Goal: Check status: Check status

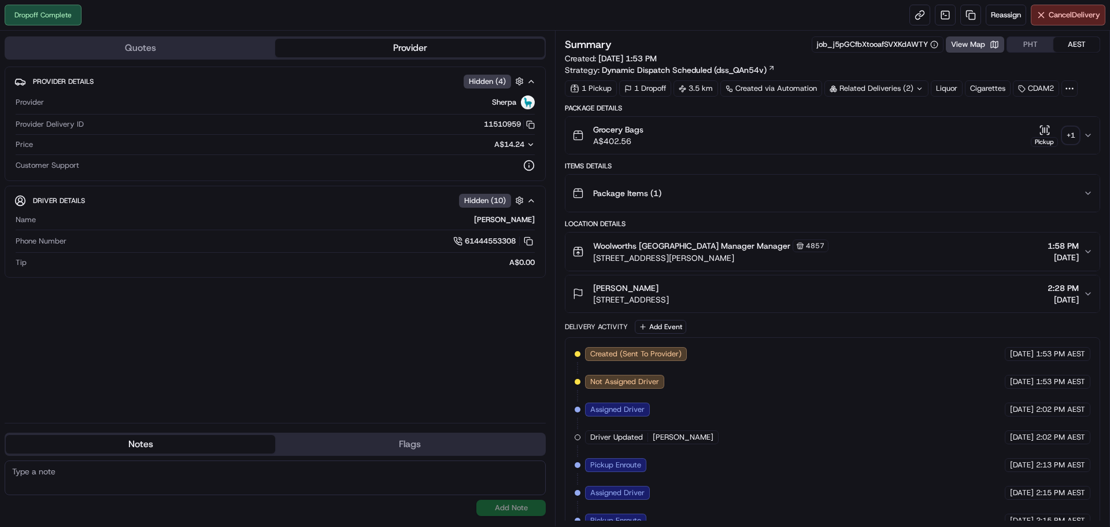
click at [1072, 138] on div "+ 1" at bounding box center [1071, 135] width 16 height 16
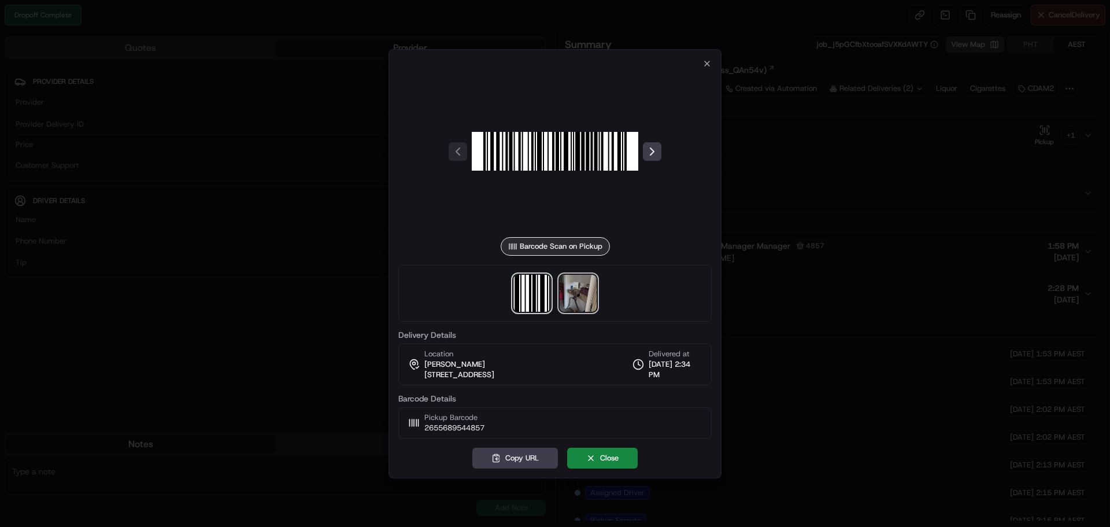
click at [585, 289] on img at bounding box center [578, 293] width 37 height 37
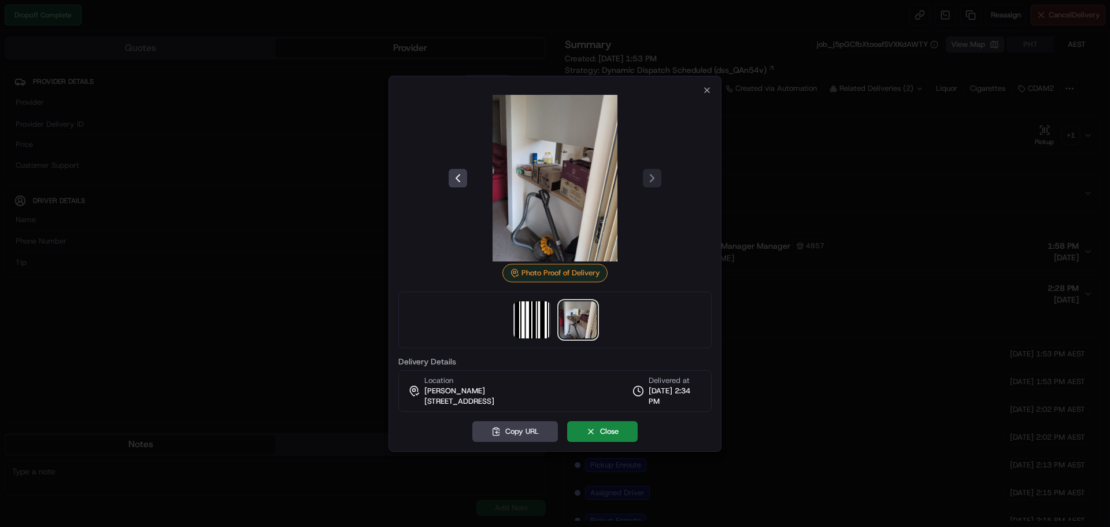
click at [554, 180] on img at bounding box center [555, 178] width 167 height 167
